Goal: Task Accomplishment & Management: Contribute content

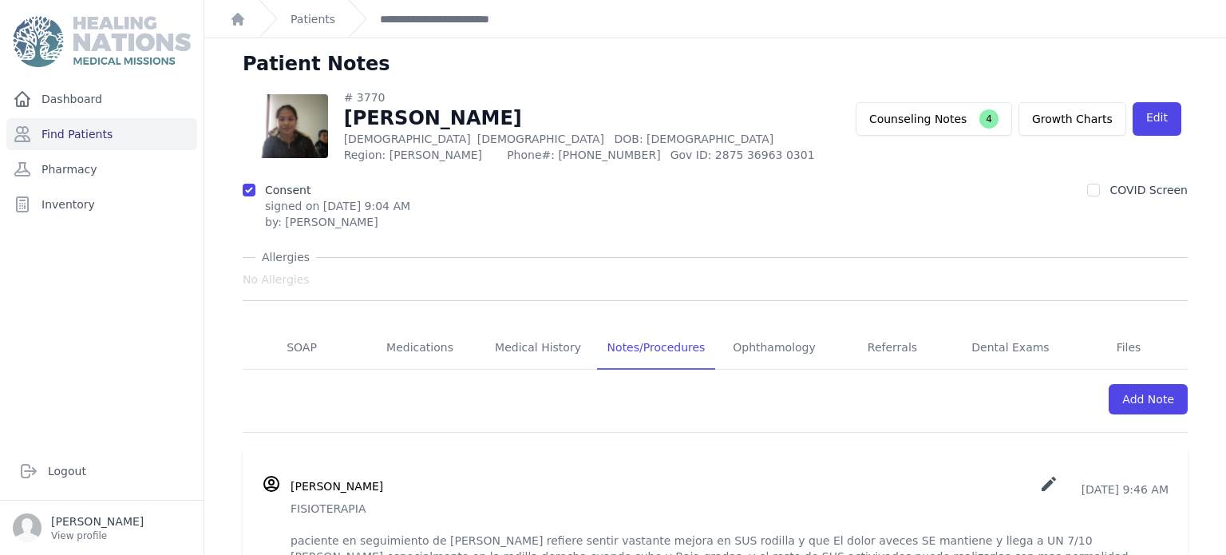
scroll to position [66, 0]
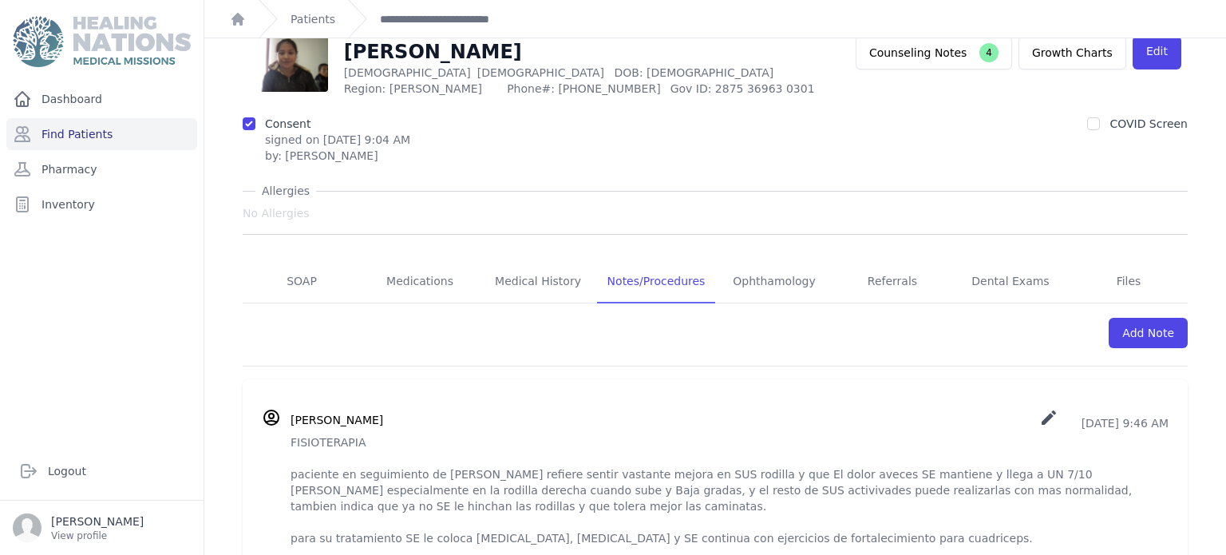
click at [85, 332] on div "Dashboard Find Patients Pharmacy Inventory" at bounding box center [102, 256] width 204 height 346
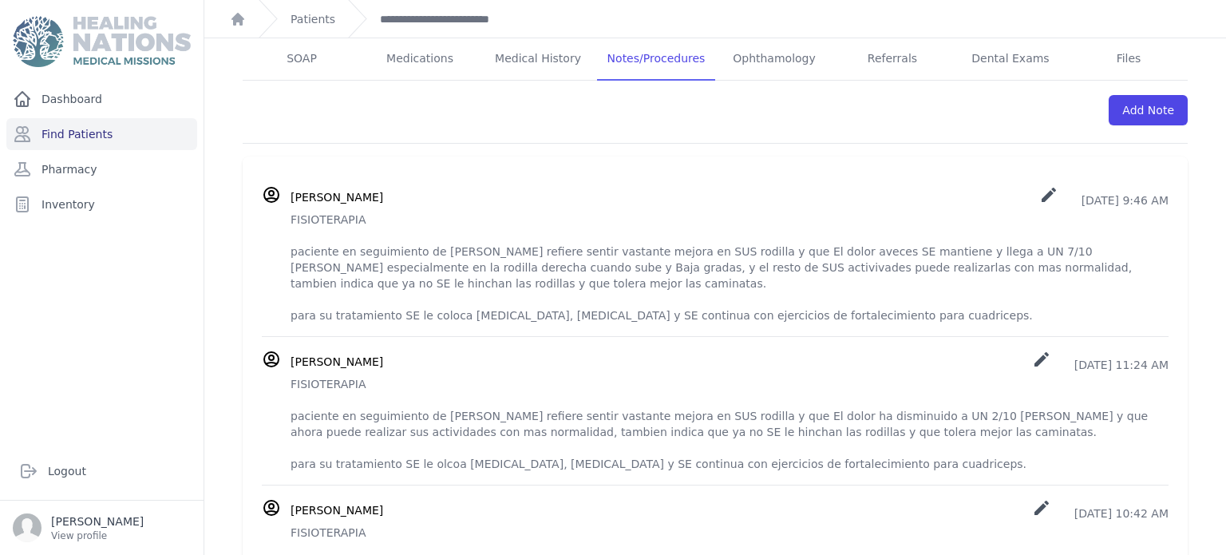
scroll to position [292, 0]
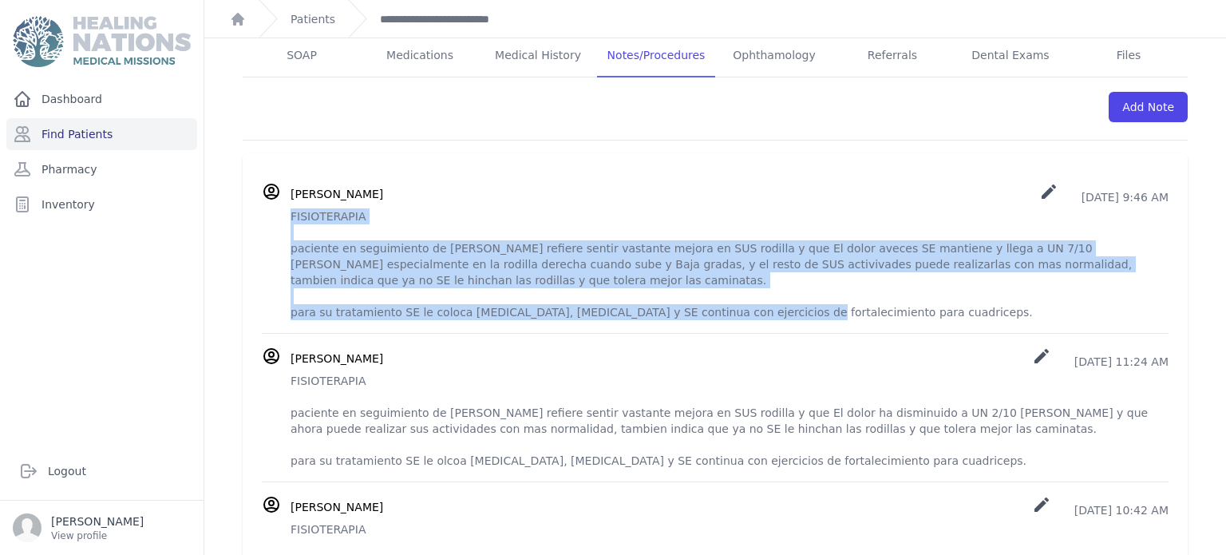
drag, startPoint x: 291, startPoint y: 218, endPoint x: 812, endPoint y: 322, distance: 530.7
click at [812, 322] on li "[PERSON_NAME] create [DATE] 9:46 AM FISIOTERAPIA paciente en seguimiento de [PE…" at bounding box center [715, 251] width 907 height 164
click at [376, 302] on p "FISIOTERAPIA paciente en seguimiento de [PERSON_NAME] refiere sentir vastante m…" at bounding box center [730, 264] width 878 height 112
drag, startPoint x: 290, startPoint y: 216, endPoint x: 871, endPoint y: 310, distance: 588.6
click at [871, 310] on p "FISIOTERAPIA paciente en seguimiento de [PERSON_NAME] refiere sentir vastante m…" at bounding box center [730, 264] width 878 height 112
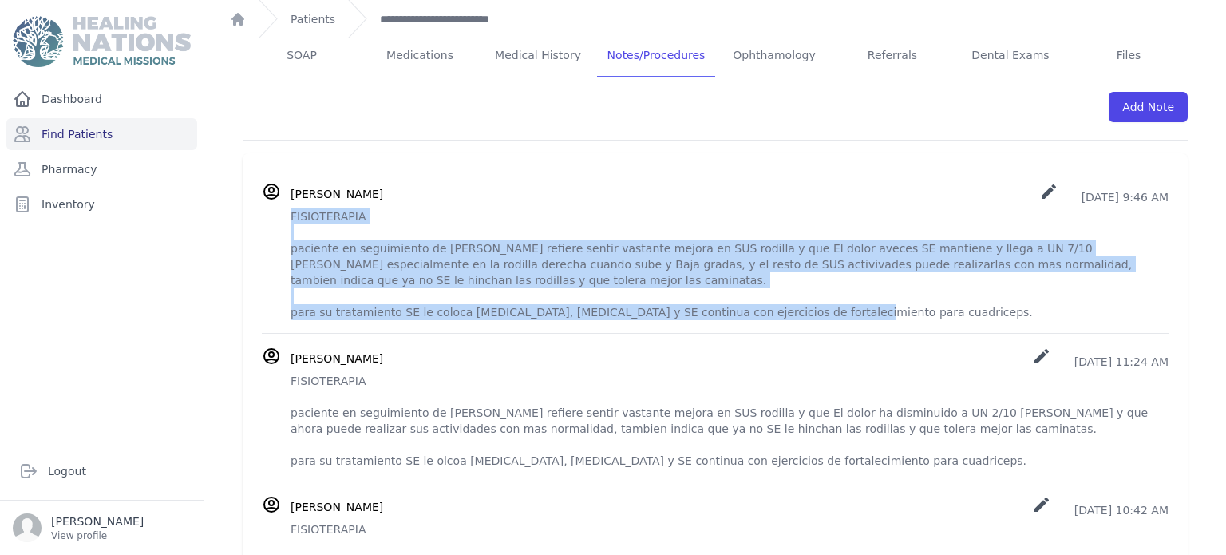
copy p "FISIOTERAPIA paciente en seguimiento de [PERSON_NAME] refiere sentir vastante m…"
click at [783, 192] on div "[PERSON_NAME] create [DATE] 9:46 AM" at bounding box center [730, 193] width 878 height 23
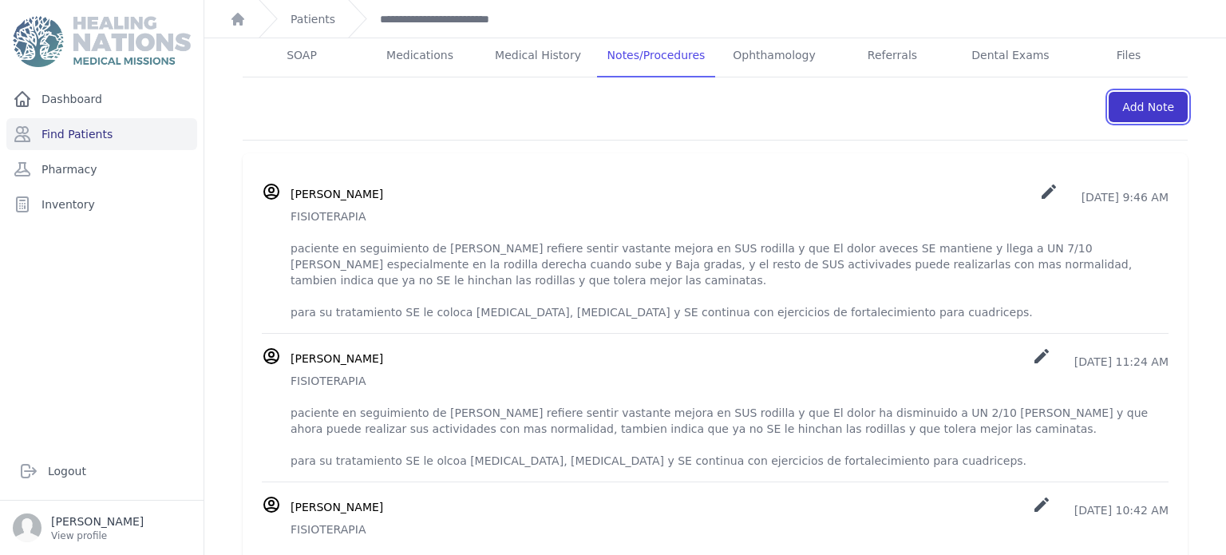
click at [1143, 116] on link "Add Note" at bounding box center [1148, 107] width 79 height 30
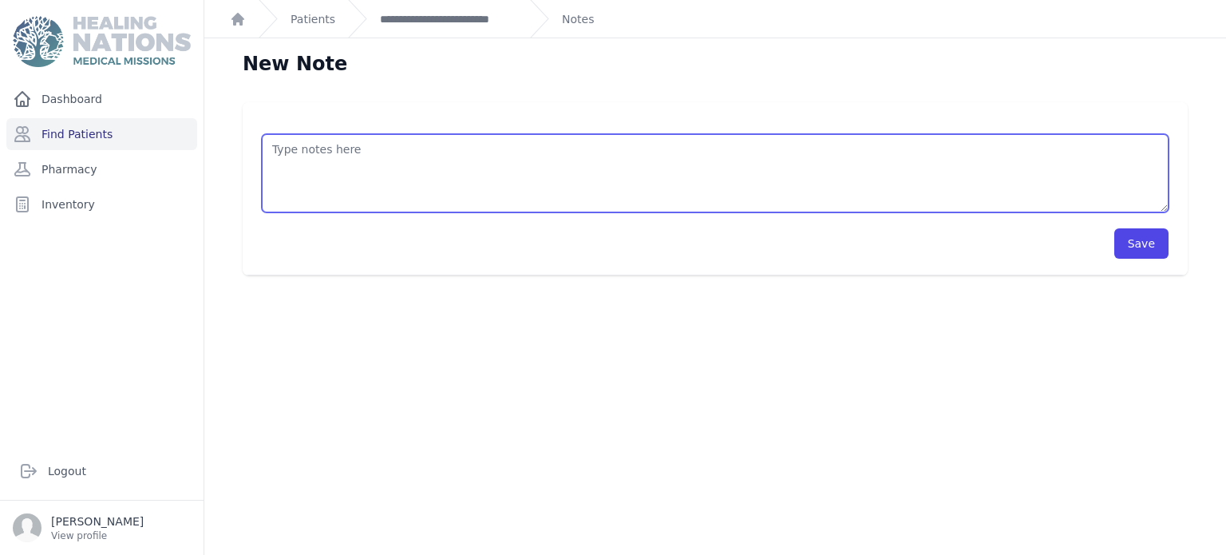
click at [647, 159] on textarea at bounding box center [715, 173] width 907 height 78
paste textarea "FISIOTERAPIA paciente en seguimiento de [PERSON_NAME] refiere sentir vastante m…"
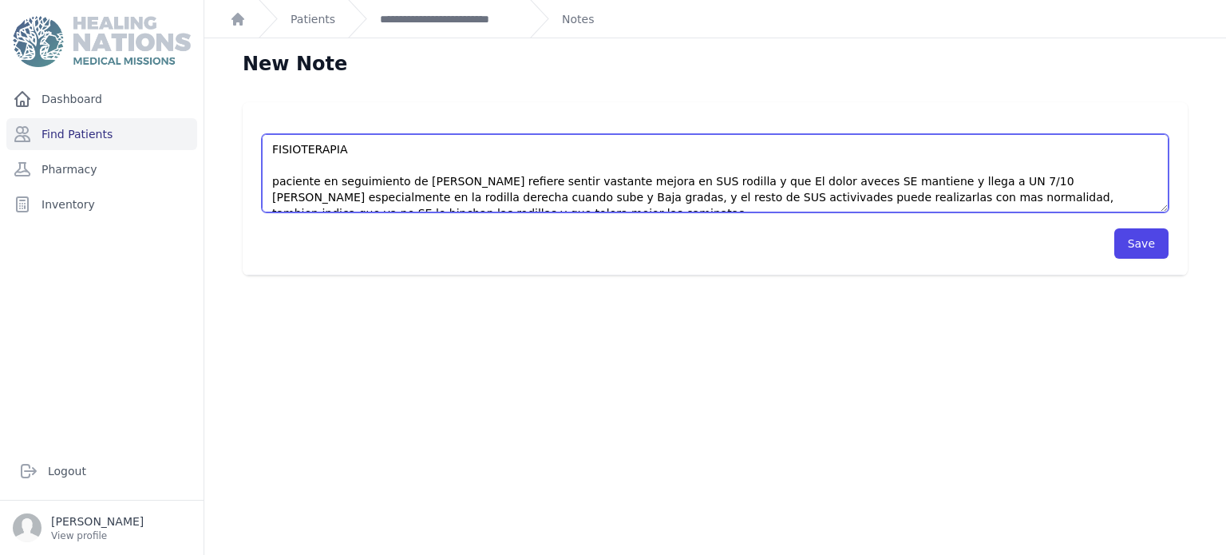
scroll to position [1, 0]
click at [797, 182] on textarea "FISIOTERAPIA paciente en seguimiento de [PERSON_NAME] refiere sentir vastante m…" at bounding box center [715, 173] width 907 height 78
click at [911, 178] on textarea "FISIOTERAPIA paciente en seguimiento de [PERSON_NAME] refiere sentir vastante m…" at bounding box center [715, 173] width 907 height 78
click at [722, 178] on textarea "FISIOTERAPIA paciente en seguimiento de [PERSON_NAME] refiere sentir vastante m…" at bounding box center [715, 173] width 907 height 78
click at [803, 178] on textarea "FISIOTERAPIA paciente en seguimiento de [PERSON_NAME] refiere sentir vastante m…" at bounding box center [715, 173] width 907 height 78
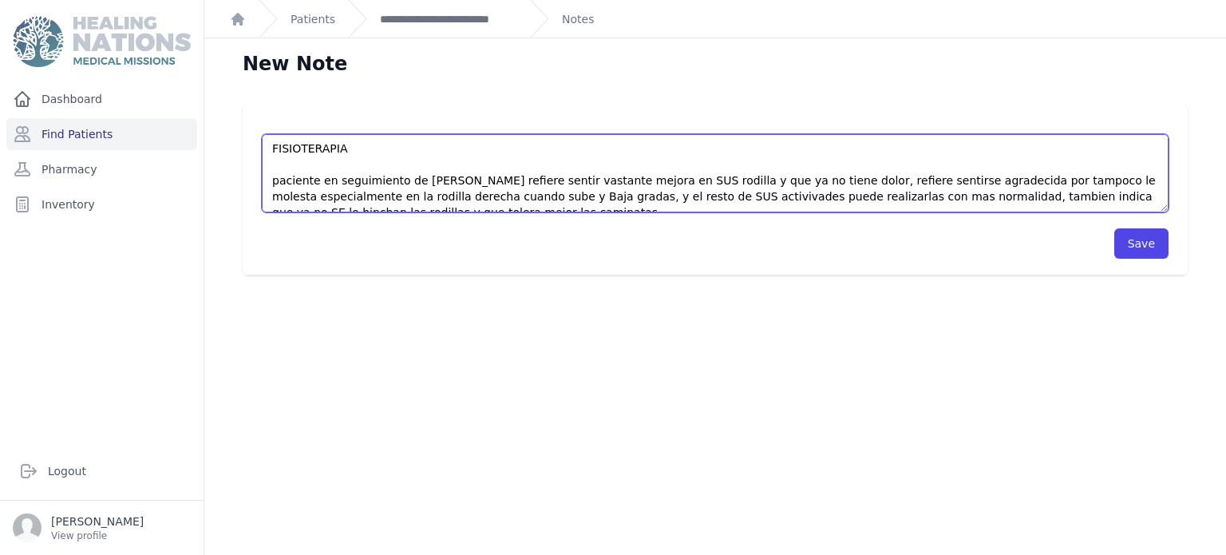
click at [1154, 186] on textarea "FISIOTERAPIA paciente en seguimiento de [PERSON_NAME] refiere sentir vastante m…" at bounding box center [715, 173] width 907 height 78
click at [358, 197] on textarea "FISIOTERAPIA paciente en seguimiento de [PERSON_NAME] refiere sentir vastante m…" at bounding box center [715, 173] width 907 height 78
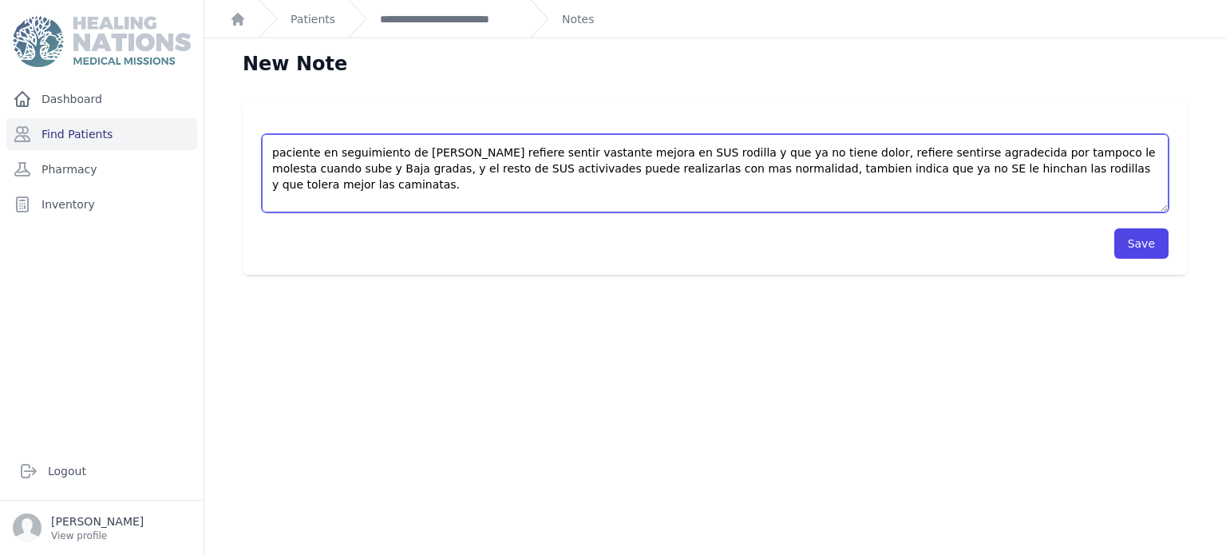
scroll to position [32, 0]
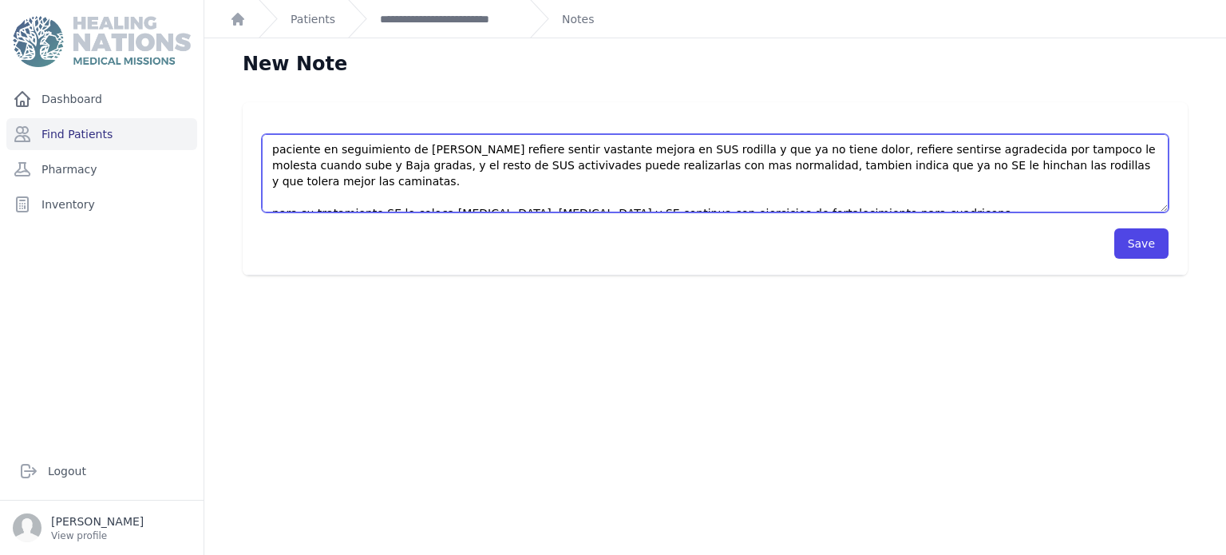
click at [534, 198] on textarea "FISIOTERAPIA paciente en seguimiento de [PERSON_NAME] refiere sentir vastante m…" at bounding box center [715, 173] width 907 height 78
click at [781, 197] on textarea "FISIOTERAPIA paciente en seguimiento de [PERSON_NAME] refiere sentir vastante m…" at bounding box center [715, 173] width 907 height 78
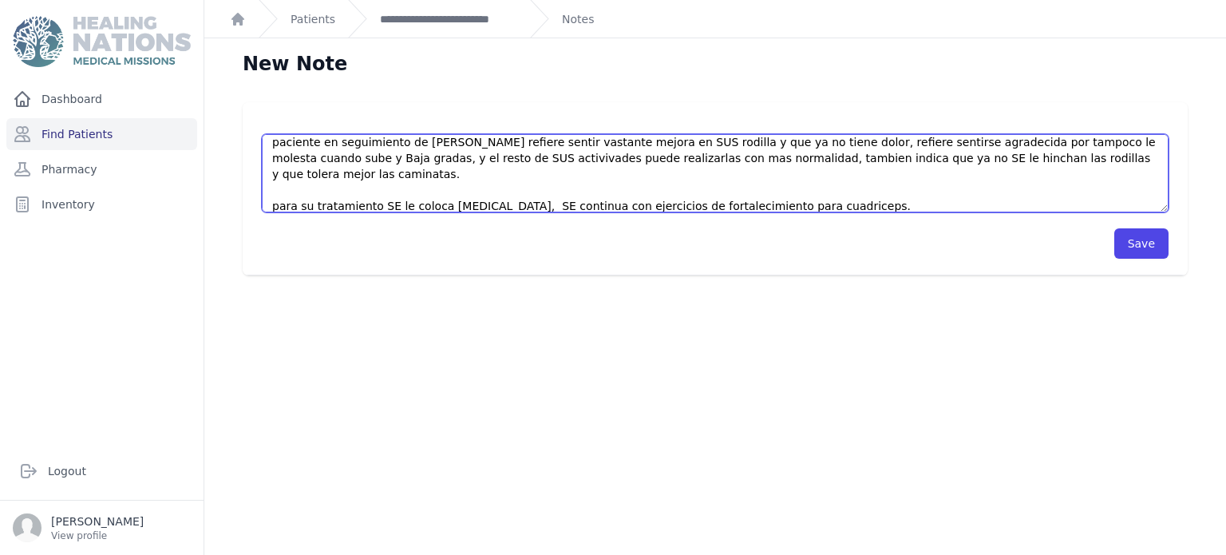
click at [381, 201] on textarea "FISIOTERAPIA paciente en seguimiento de [PERSON_NAME] refiere sentir vastante m…" at bounding box center [715, 173] width 907 height 78
click at [503, 208] on textarea "FISIOTERAPIA paciente en seguimiento de [PERSON_NAME] refiere sentir vastante m…" at bounding box center [715, 173] width 907 height 78
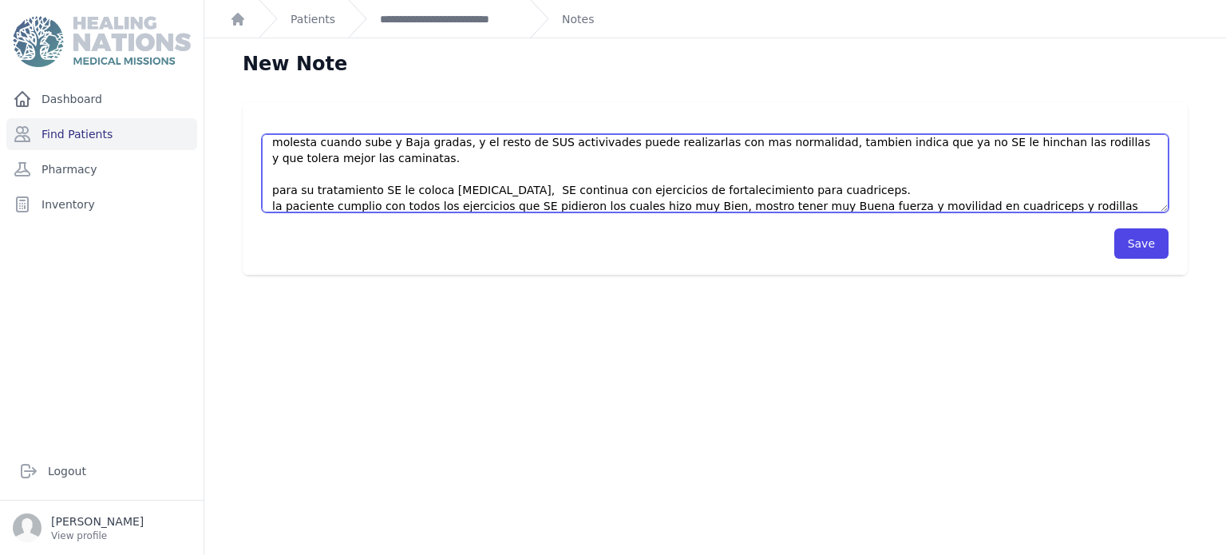
click at [489, 193] on textarea "FISIOTERAPIA paciente en seguimiento de [PERSON_NAME] refiere sentir vastante m…" at bounding box center [715, 173] width 907 height 78
click at [568, 192] on textarea "FISIOTERAPIA paciente en seguimiento de [PERSON_NAME] refiere sentir vastante m…" at bounding box center [715, 173] width 907 height 78
click at [575, 191] on textarea "FISIOTERAPIA paciente en seguimiento de [PERSON_NAME] refiere sentir vastante m…" at bounding box center [715, 173] width 907 height 78
drag, startPoint x: 575, startPoint y: 191, endPoint x: 693, endPoint y: 191, distance: 118.1
click at [693, 191] on textarea "FISIOTERAPIA paciente en seguimiento de [PERSON_NAME] refiere sentir vastante m…" at bounding box center [715, 173] width 907 height 78
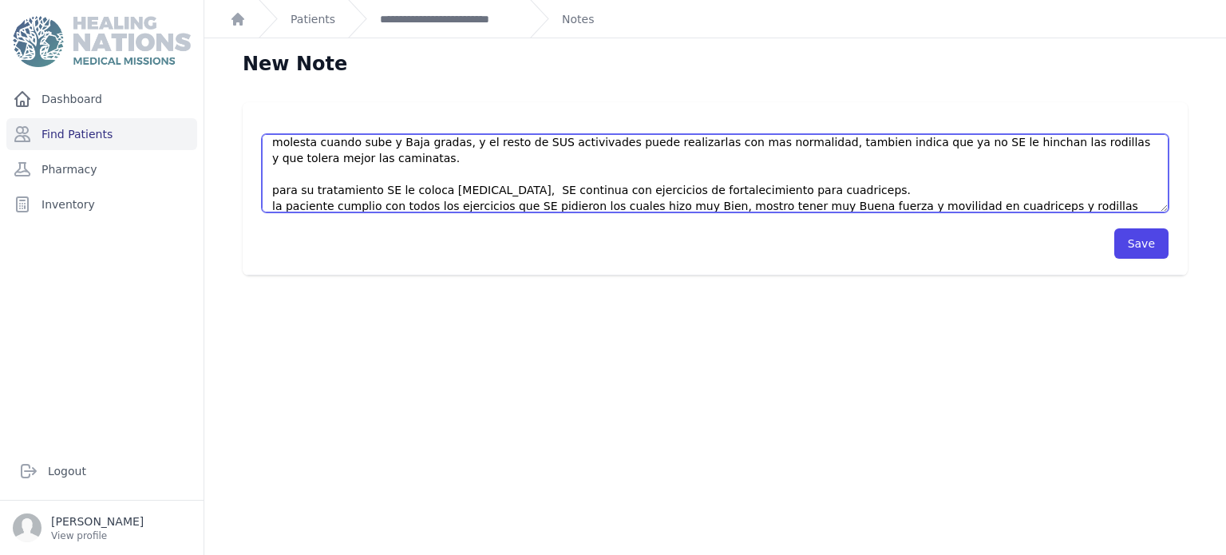
click at [694, 192] on textarea "FISIOTERAPIA paciente en seguimiento de [PERSON_NAME] refiere sentir vastante m…" at bounding box center [715, 173] width 907 height 78
paste textarea "SI mostrar dolor o molestias"
click at [707, 188] on textarea "FISIOTERAPIA paciente en seguimiento de [PERSON_NAME] refiere sentir vastante m…" at bounding box center [715, 173] width 907 height 78
type textarea "FISIOTERAPIA paciente en seguimiento de [PERSON_NAME] refiere sentir vastante m…"
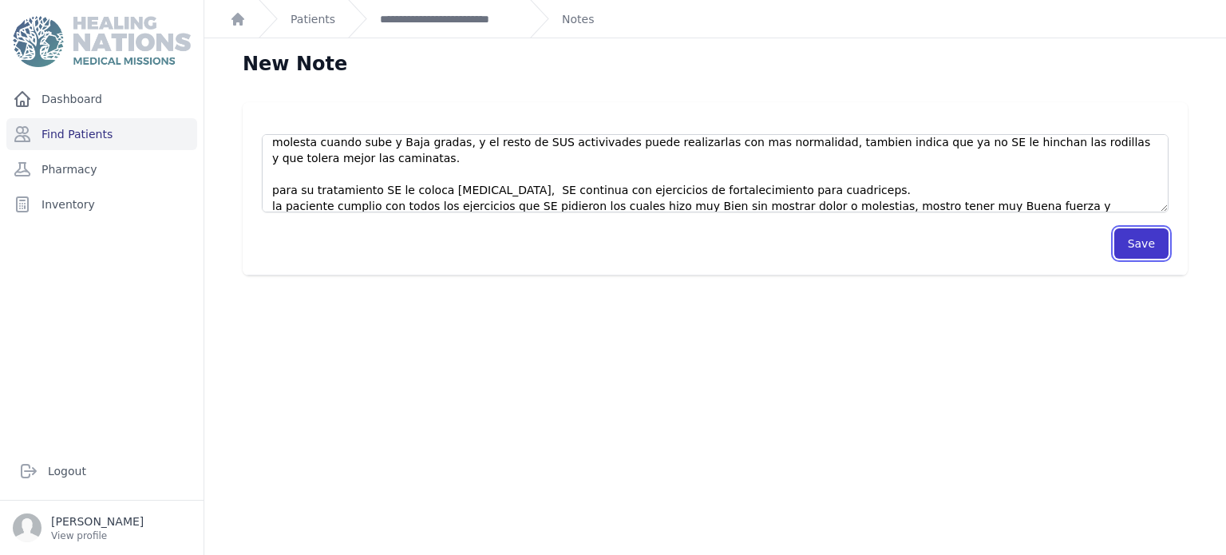
click at [1140, 247] on button "Save" at bounding box center [1141, 243] width 54 height 30
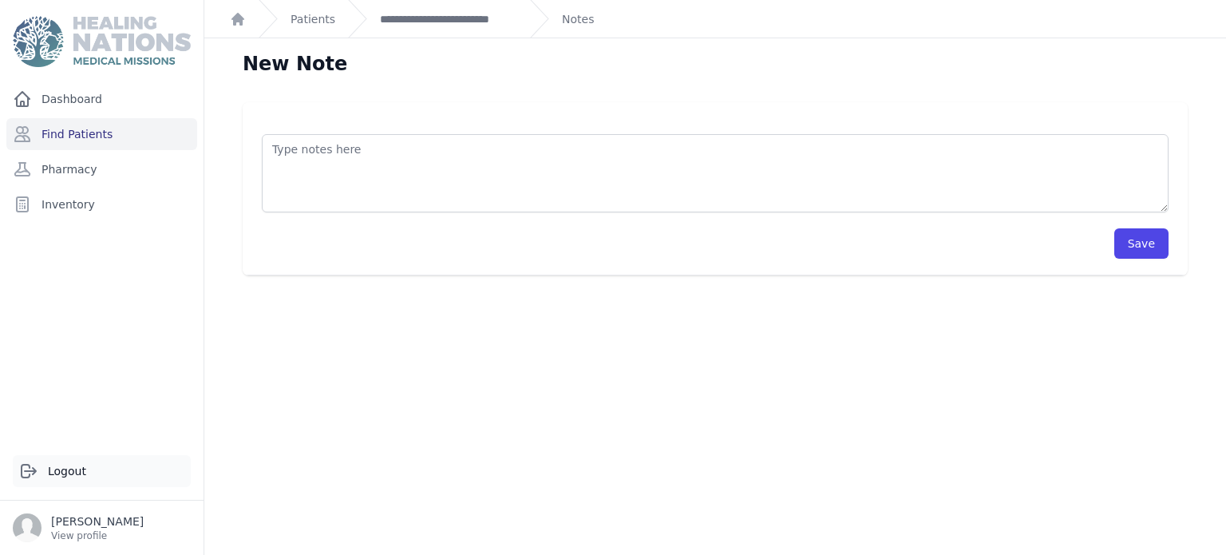
click at [70, 455] on link "Logout" at bounding box center [102, 471] width 178 height 32
